Goal: Complete application form

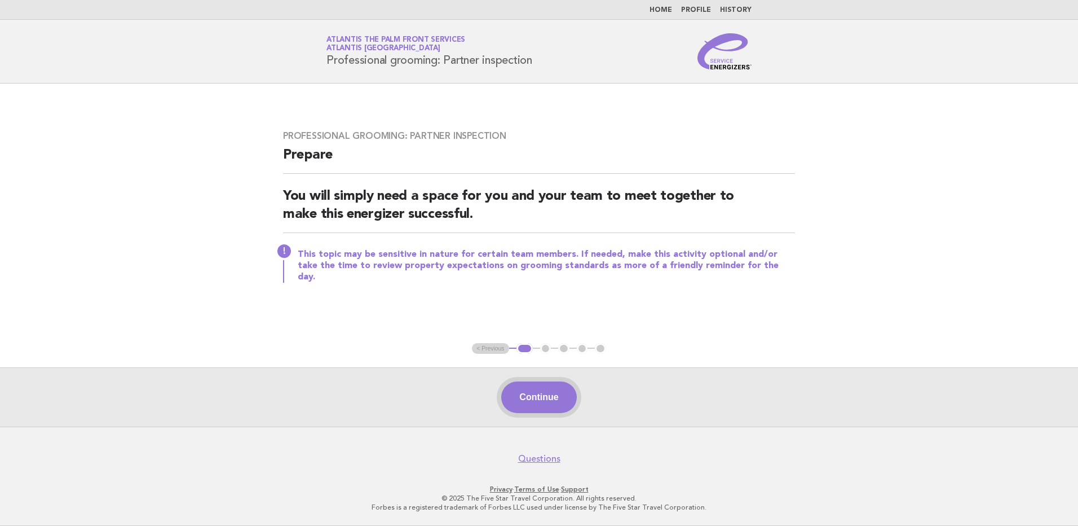
click at [544, 405] on button "Continue" at bounding box center [538, 397] width 75 height 32
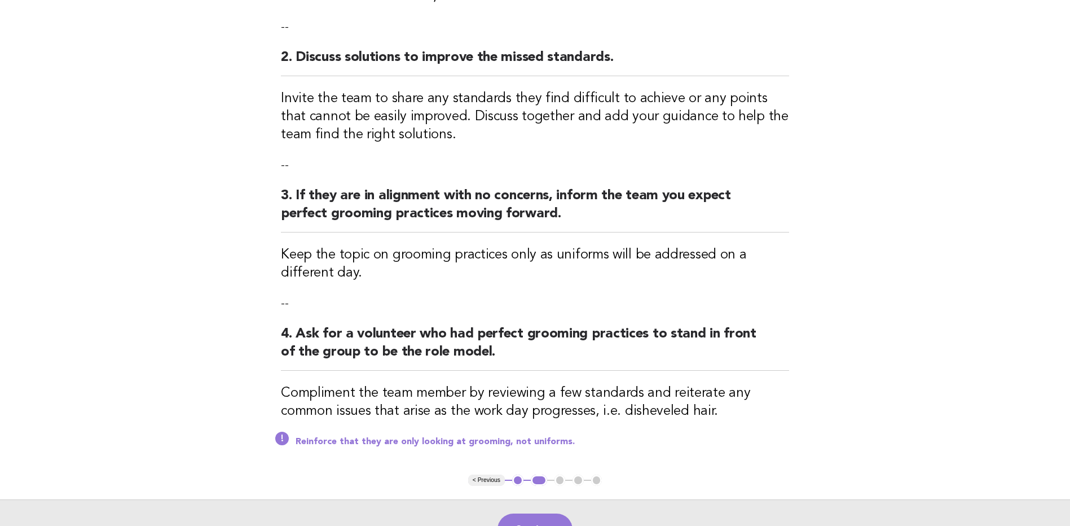
scroll to position [338, 0]
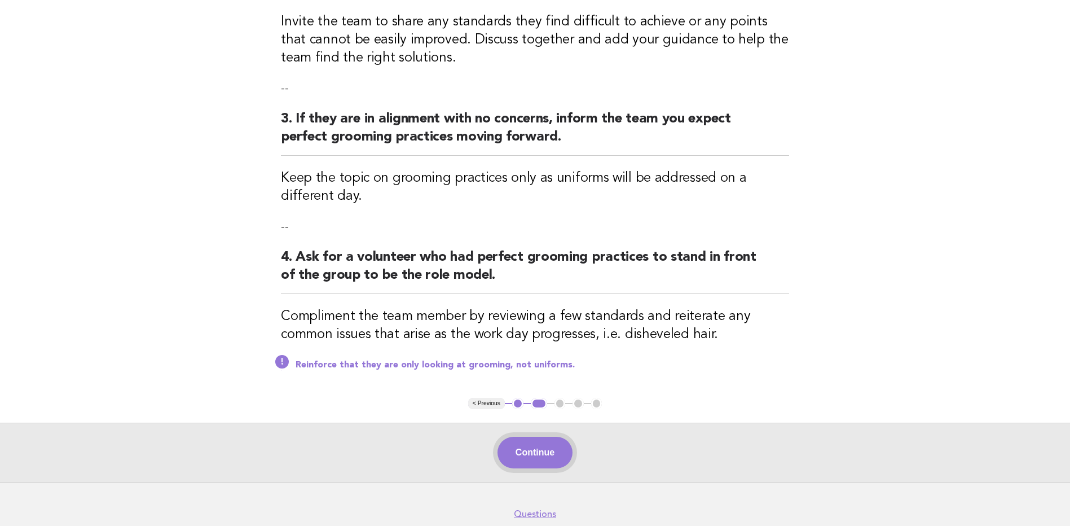
click at [531, 452] on button "Continue" at bounding box center [534, 453] width 75 height 32
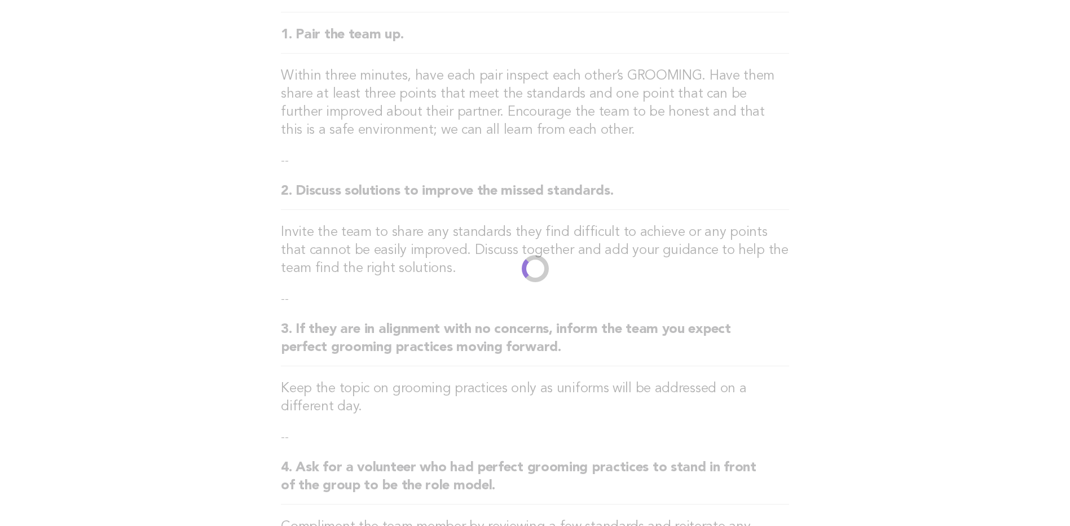
scroll to position [0, 0]
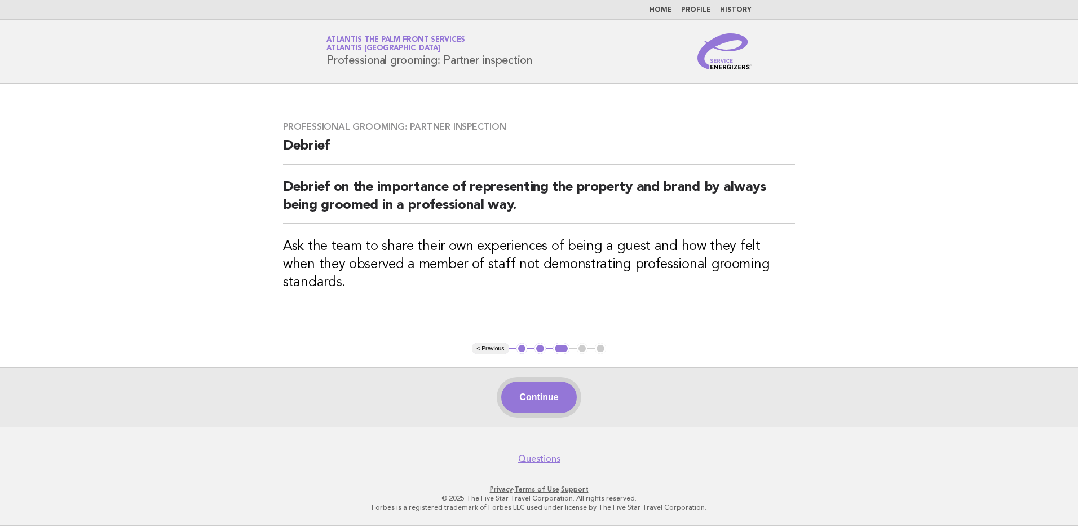
click at [548, 410] on button "Continue" at bounding box center [538, 397] width 75 height 32
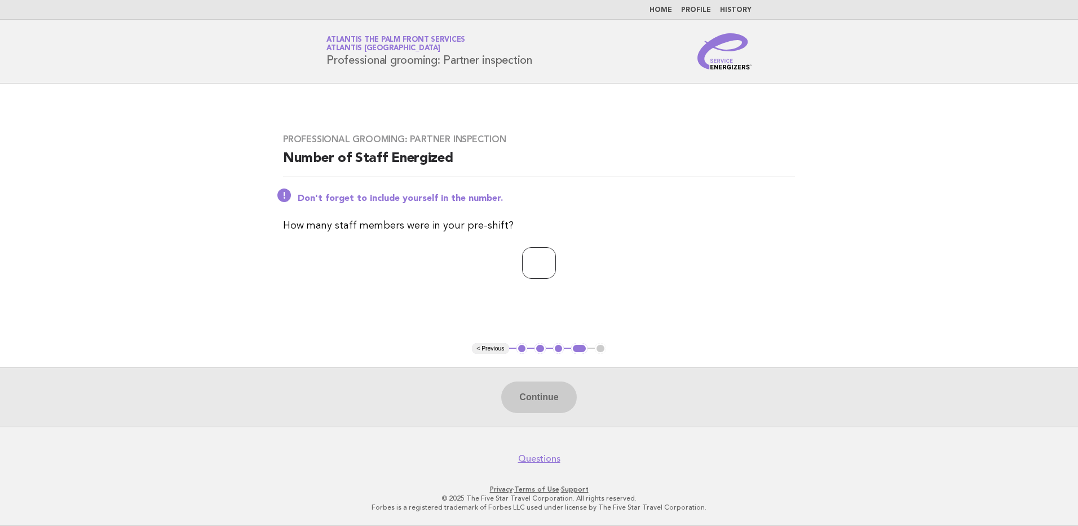
click at [522, 267] on input "number" at bounding box center [539, 263] width 34 height 32
type input "*"
type input "**"
click at [552, 398] on button "Continue" at bounding box center [538, 397] width 75 height 32
